Goal: Contribute content

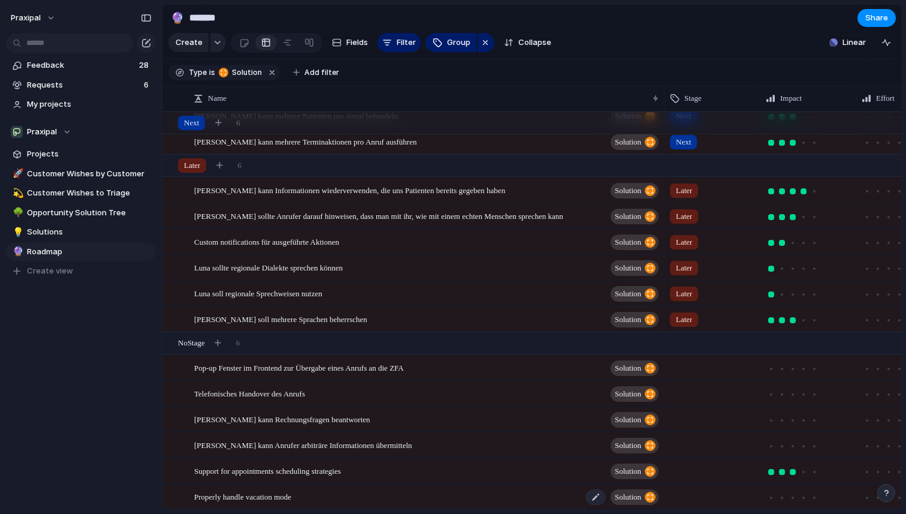
click at [342, 494] on div "Properly handle vacation mode Solution" at bounding box center [427, 496] width 466 height 25
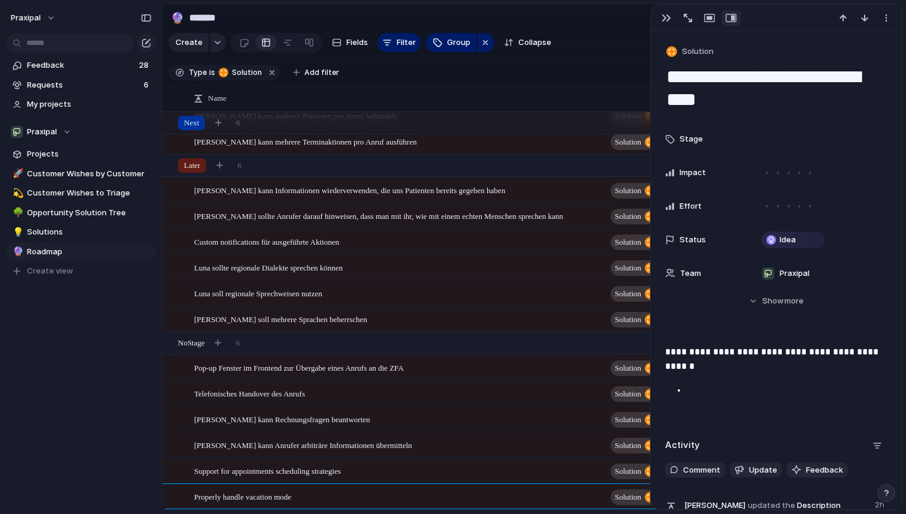
click at [705, 394] on p at bounding box center [787, 390] width 200 height 14
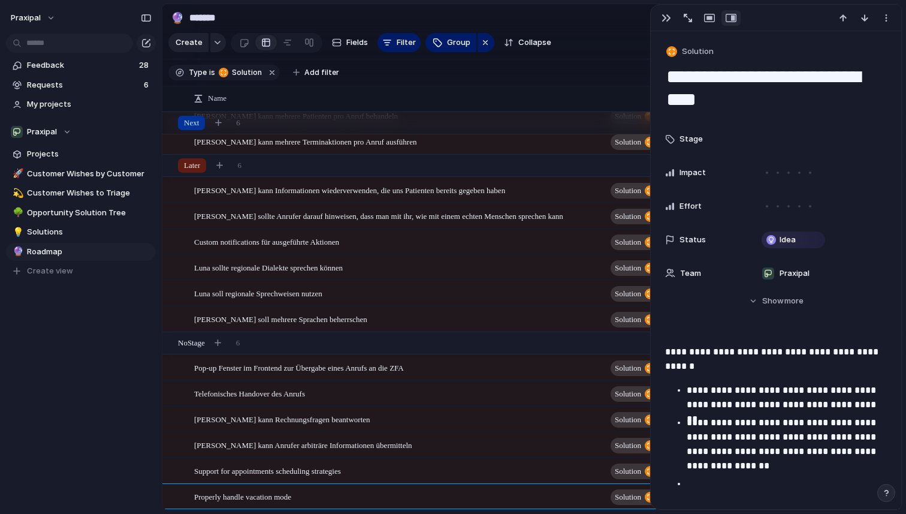
click at [93, 339] on div "Feedback 28 Requests 6 My projects Praxipal Projects 🚀 Customer Wishes by Custo…" at bounding box center [81, 188] width 162 height 377
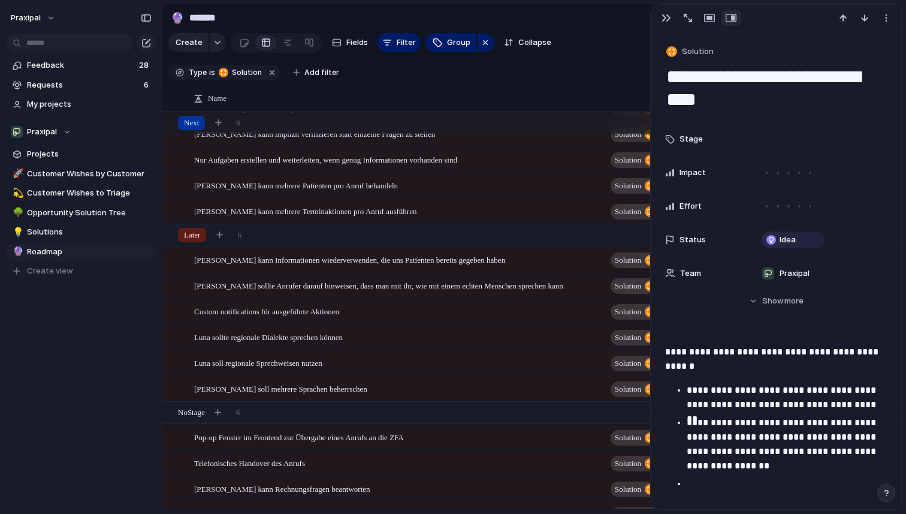
scroll to position [209, 0]
